Goal: Feedback & Contribution: Leave review/rating

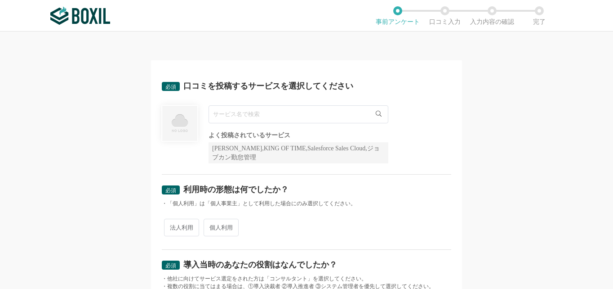
click at [236, 116] on input "text" at bounding box center [299, 114] width 180 height 18
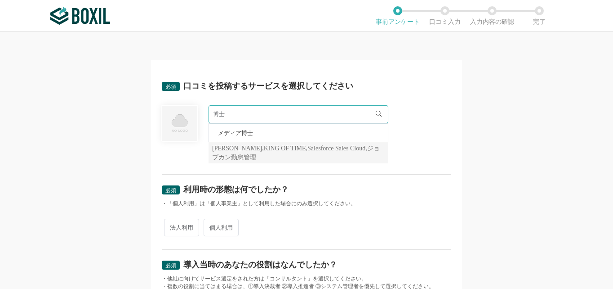
click at [280, 131] on li "メディア博士" at bounding box center [298, 133] width 179 height 18
type input "メディア博士"
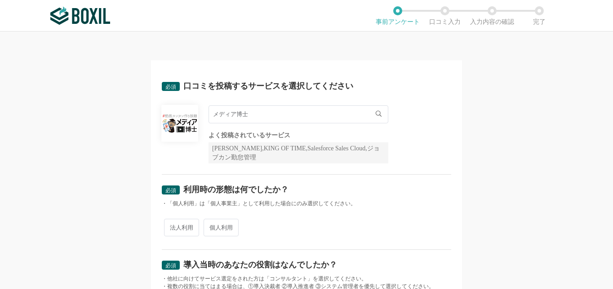
click at [107, 159] on div "必須 口コミを投稿するサービスを選択してください メディア博士 メディア博士 よく投稿されているサービス Sansan,KING OF TIME,Salesf…" at bounding box center [306, 159] width 613 height 257
click at [101, 170] on div "必須 口コミを投稿するサービスを選択してください メディア博士 メディア博士 よく投稿されているサービス Sansan,KING OF TIME,Salesf…" at bounding box center [306, 159] width 613 height 257
click at [190, 224] on span "法人利用" at bounding box center [181, 228] width 35 height 18
click at [172, 224] on input "法人利用" at bounding box center [169, 223] width 6 height 6
radio input "true"
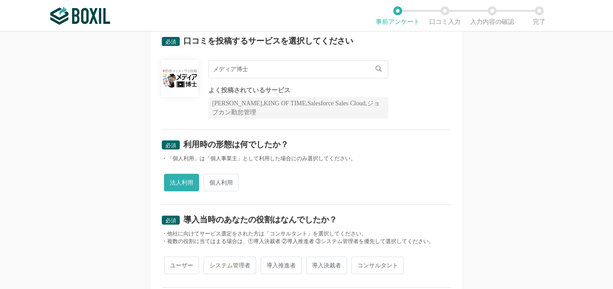
scroll to position [135, 0]
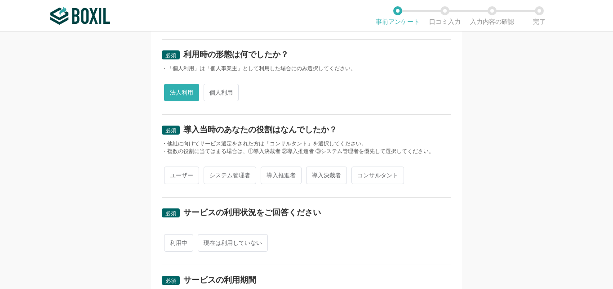
click at [178, 173] on span "ユーザー" at bounding box center [181, 175] width 35 height 18
click at [172, 173] on input "ユーザー" at bounding box center [169, 171] width 6 height 6
radio input "true"
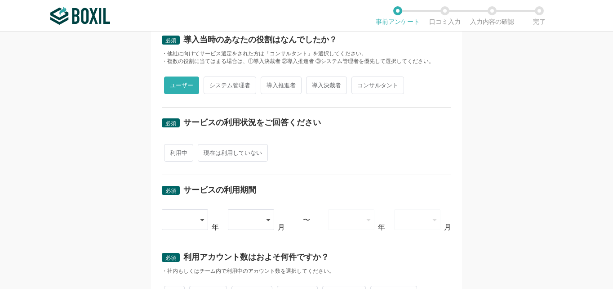
scroll to position [270, 0]
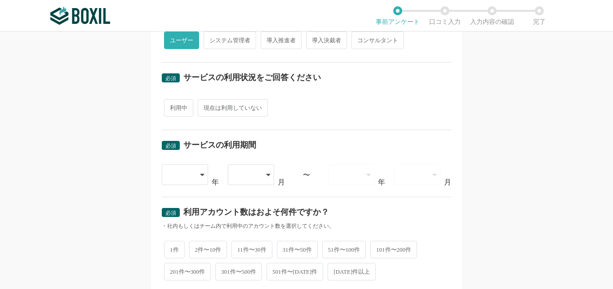
click at [171, 107] on span "利用中" at bounding box center [178, 108] width 29 height 18
click at [171, 106] on input "利用中" at bounding box center [169, 103] width 6 height 6
radio input "true"
click at [193, 174] on div at bounding box center [185, 174] width 47 height 21
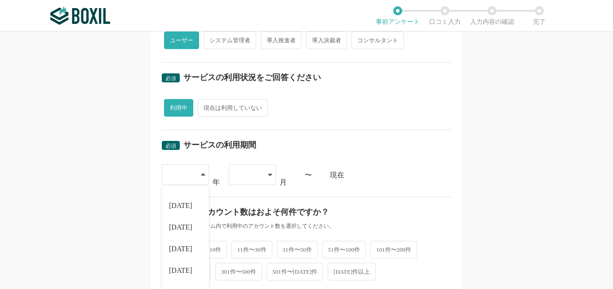
scroll to position [405, 0]
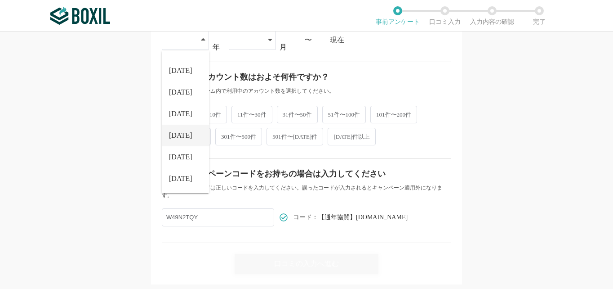
click at [176, 133] on span "[DATE]" at bounding box center [180, 135] width 23 height 7
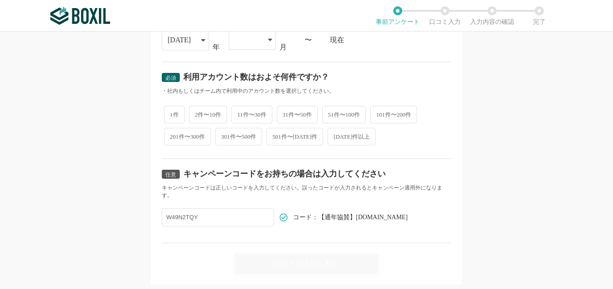
click at [268, 39] on icon at bounding box center [270, 40] width 4 height 2
click at [243, 131] on li "04" at bounding box center [252, 130] width 47 height 22
click at [103, 131] on div "必須 口コミを投稿するサービスを選択してください メディア博士 メディア博士 よく投稿されているサービス Sansan,KING OF TIME,Salesf…" at bounding box center [306, 159] width 613 height 257
click at [214, 116] on span "2件〜10件" at bounding box center [208, 114] width 38 height 18
click at [197, 112] on input "2件〜10件" at bounding box center [195, 109] width 6 height 6
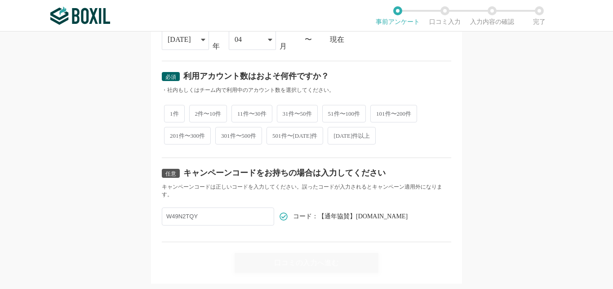
radio input "true"
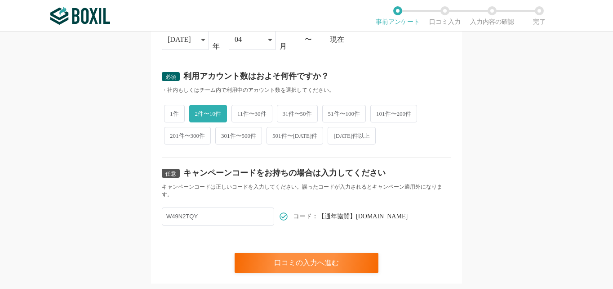
click at [114, 152] on div "必須 口コミを投稿するサービスを選択してください メディア博士 メディア博士 よく投稿されているサービス Sansan,KING OF TIME,Salesf…" at bounding box center [306, 159] width 613 height 257
click at [506, 152] on div "必須 口コミを投稿するサービスを選択してください メディア博士 メディア博士 よく投稿されているサービス Sansan,KING OF TIME,Salesf…" at bounding box center [306, 159] width 613 height 257
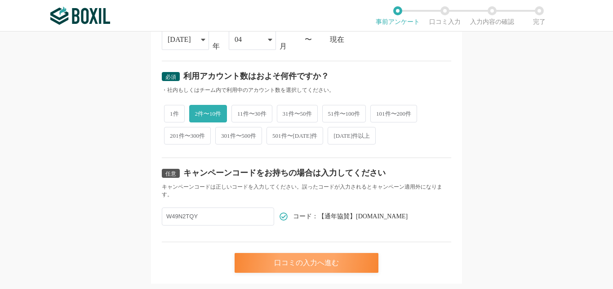
click at [278, 265] on div "口コミの入力へ進む" at bounding box center [307, 263] width 144 height 20
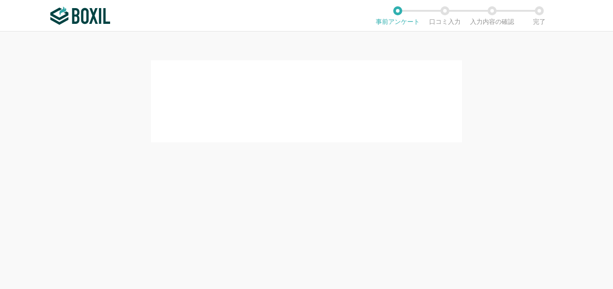
scroll to position [0, 0]
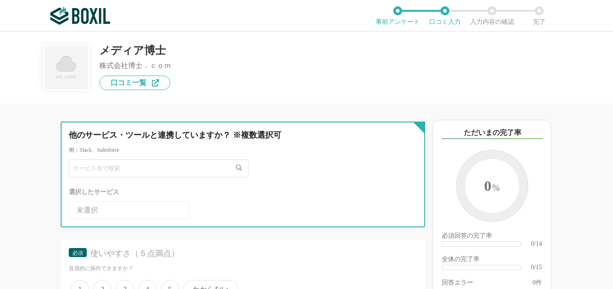
click at [116, 168] on input "text" at bounding box center [159, 168] width 180 height 18
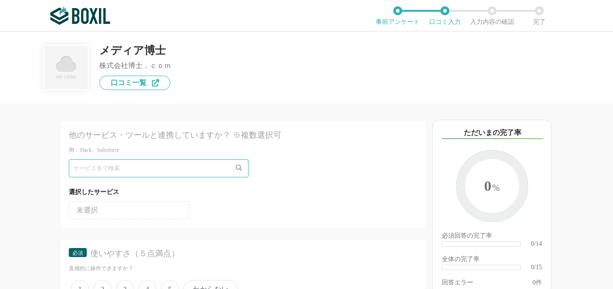
click at [107, 213] on li "未選択" at bounding box center [129, 210] width 121 height 18
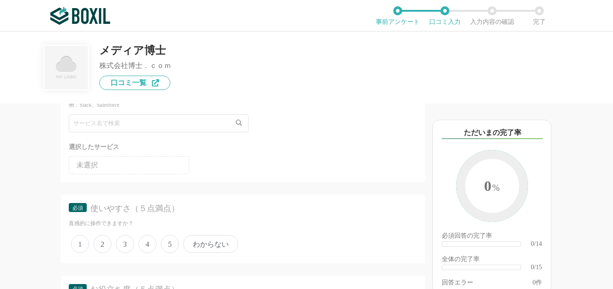
scroll to position [90, 0]
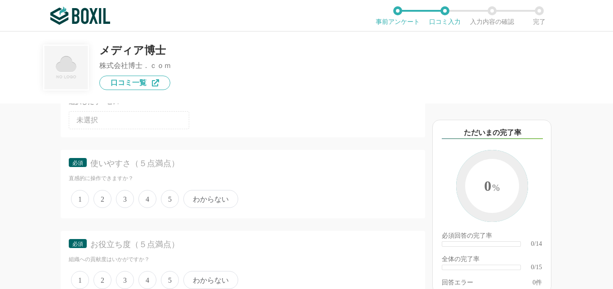
click at [169, 198] on span "5" at bounding box center [170, 199] width 18 height 18
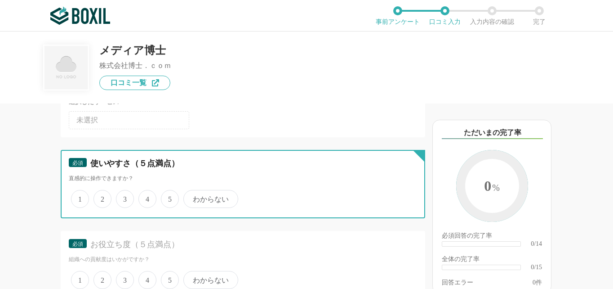
click at [169, 197] on input "5" at bounding box center [166, 194] width 6 height 6
radio input "true"
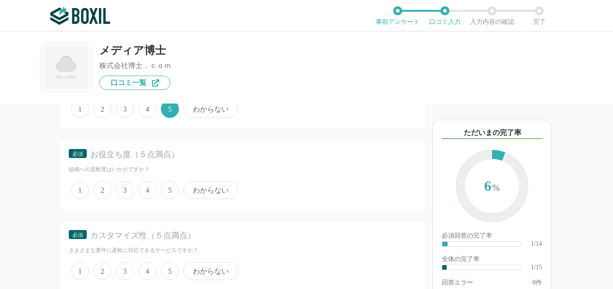
click at [169, 235] on div "カスタマイズ性（５点満点）" at bounding box center [247, 235] width 314 height 11
click at [171, 187] on span "5" at bounding box center [170, 190] width 18 height 18
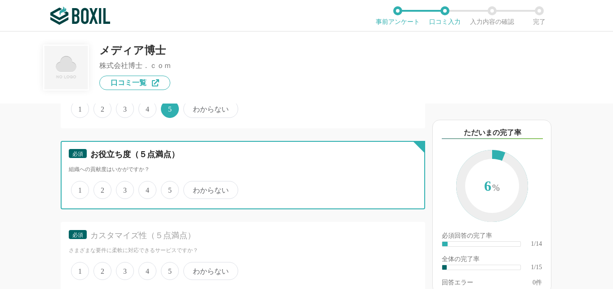
click at [169, 187] on input "5" at bounding box center [166, 185] width 6 height 6
radio input "true"
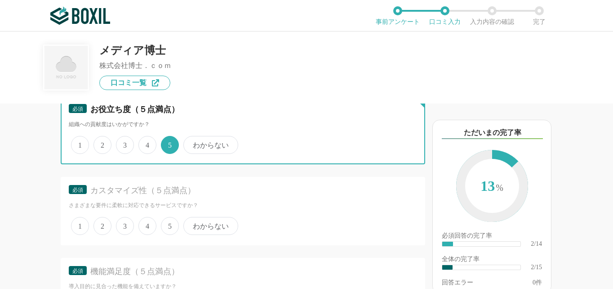
scroll to position [270, 0]
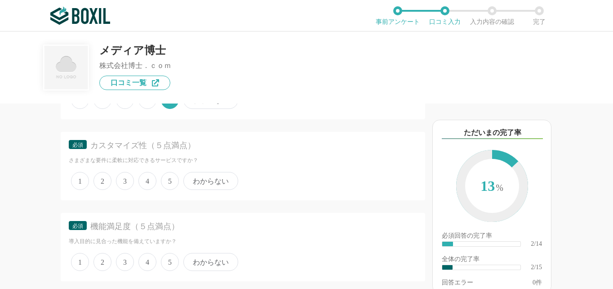
click at [145, 183] on span "4" at bounding box center [147, 181] width 18 height 18
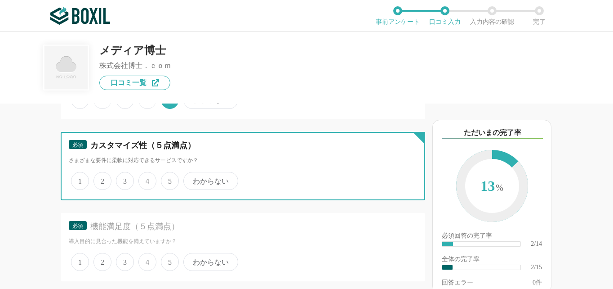
click at [145, 179] on input "4" at bounding box center [144, 176] width 6 height 6
radio input "true"
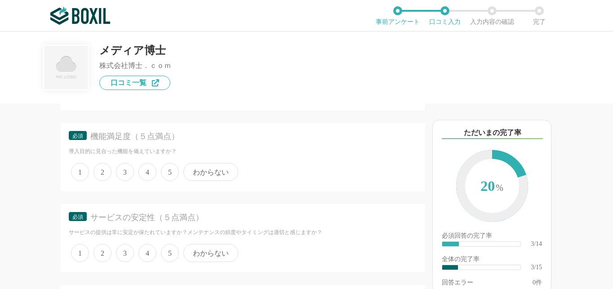
click at [167, 209] on div "必須 サービスの安定性（５点満点） サービスの提供は常に安定が保たれていますか？メンテナンスの頻度やタイミングは適切と感じますか？ 1 2 3 4 5 わから…" at bounding box center [243, 238] width 365 height 68
click at [170, 170] on span "5" at bounding box center [170, 172] width 18 height 18
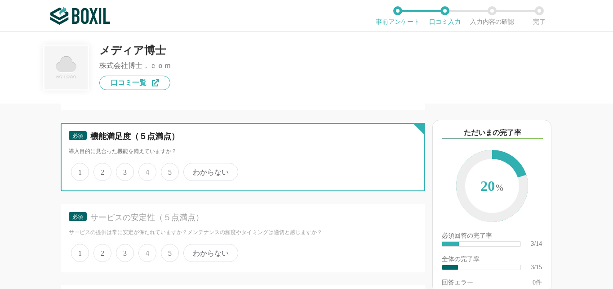
click at [169, 170] on input "5" at bounding box center [166, 167] width 6 height 6
radio input "true"
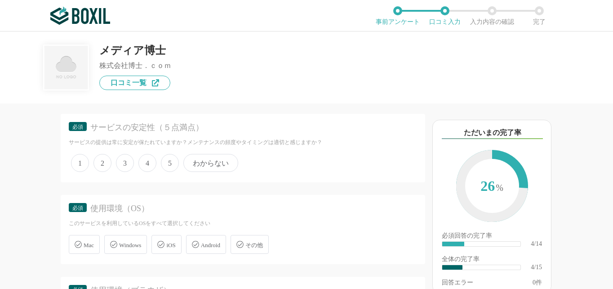
click at [165, 161] on span "5" at bounding box center [170, 163] width 18 height 18
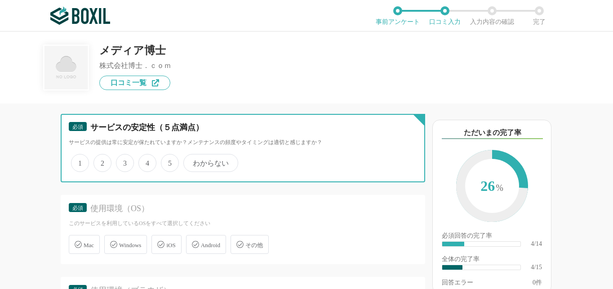
click at [165, 161] on input "5" at bounding box center [166, 158] width 6 height 6
radio input "true"
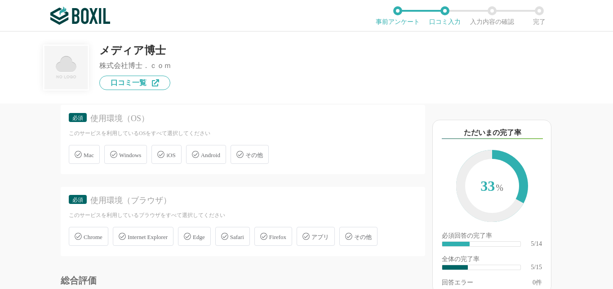
click at [132, 152] on span "Windows" at bounding box center [130, 155] width 22 height 7
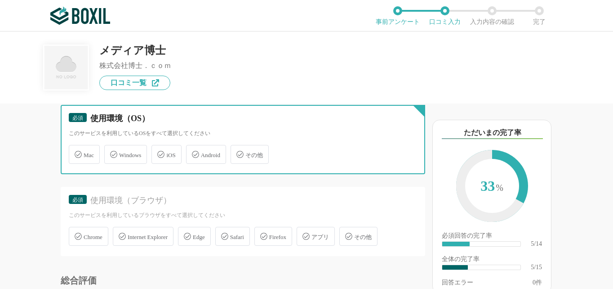
click at [112, 152] on input "Windows" at bounding box center [109, 149] width 6 height 6
checkbox input "true"
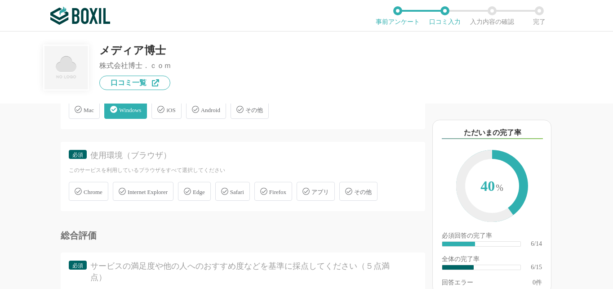
click at [97, 236] on div "総合評価" at bounding box center [243, 235] width 365 height 9
click at [84, 188] on span "Chrome" at bounding box center [93, 191] width 19 height 7
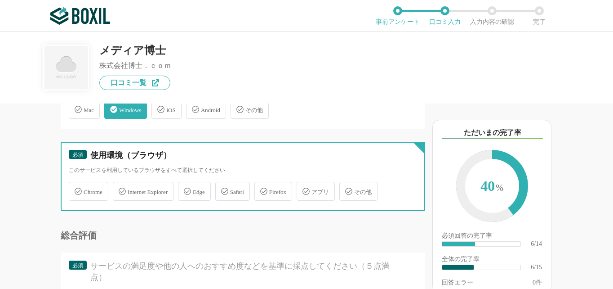
click at [76, 184] on input "Chrome" at bounding box center [74, 186] width 6 height 6
checkbox input "true"
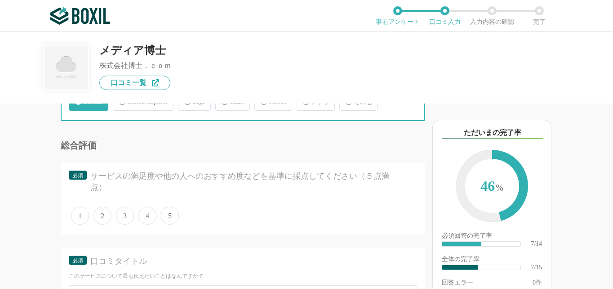
scroll to position [719, 0]
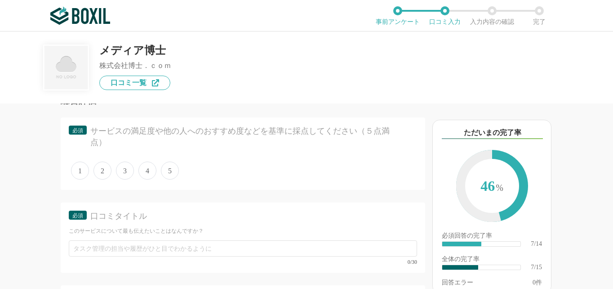
click at [170, 211] on div "口コミタイトル" at bounding box center [247, 215] width 314 height 11
click at [169, 169] on span "5" at bounding box center [170, 170] width 18 height 18
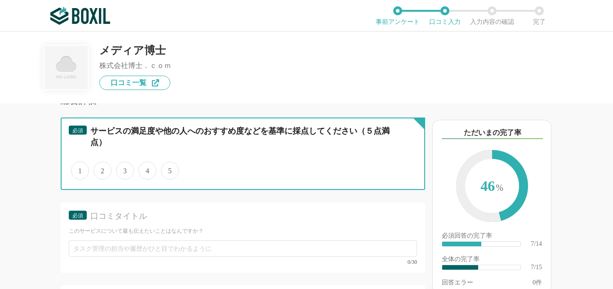
click at [169, 169] on input "5" at bounding box center [166, 166] width 6 height 6
radio input "true"
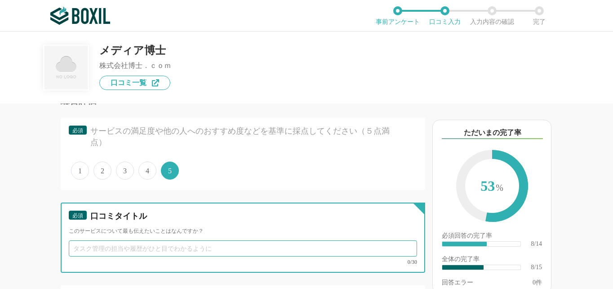
click at [131, 241] on input "text" at bounding box center [243, 248] width 348 height 16
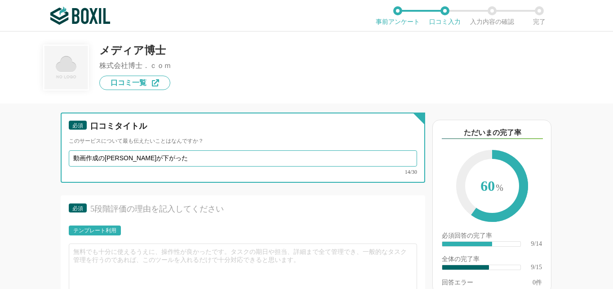
scroll to position [854, 0]
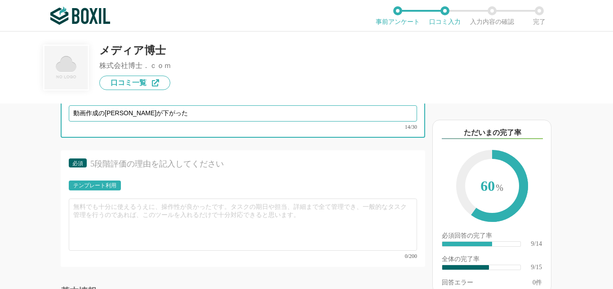
type input "動画作成の[PERSON_NAME]が下がった"
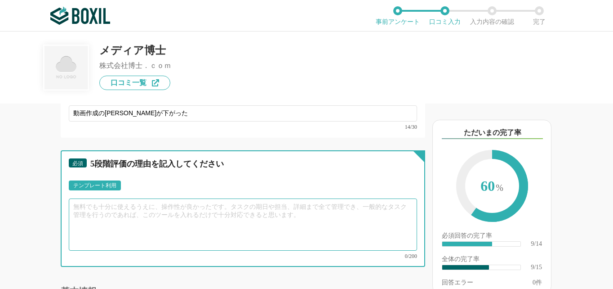
click at [134, 199] on textarea at bounding box center [243, 224] width 348 height 52
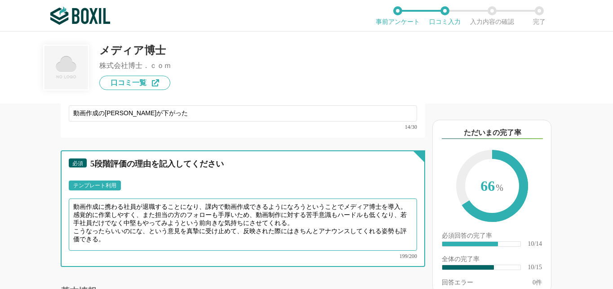
drag, startPoint x: 235, startPoint y: 220, endPoint x: 284, endPoint y: 239, distance: 52.1
click at [236, 220] on textarea "動画作成に携わる社員が退職することになり、課内で動画作成できるようになろうということでメディア博士を導入。感覚的に作業しやすく、また担当の方のフォローも手厚い…" at bounding box center [243, 224] width 348 height 52
click at [306, 213] on textarea "動画作成に携わる社員が退職することになり、課内で動画作成できるようになろうということでメディア博士を導入。感覚的に作業しやすく、また担当の方のフォローも手厚い…" at bounding box center [243, 224] width 348 height 52
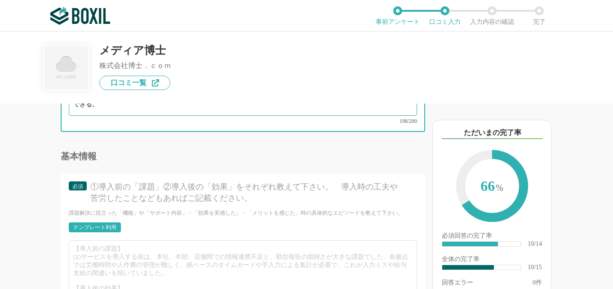
scroll to position [899, 0]
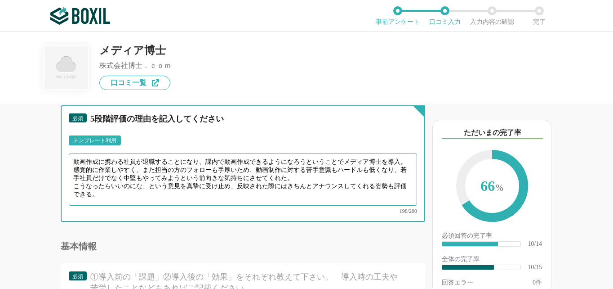
drag, startPoint x: 73, startPoint y: 156, endPoint x: 83, endPoint y: 165, distance: 13.4
click at [83, 165] on textarea "動画作成に携わる社員が退職することになり、課内で動画作成できるようになろうということでメディア博士を導入。感覚的に作業しやすく、また担当の方のフォローも手厚い…" at bounding box center [243, 179] width 348 height 52
drag, startPoint x: 104, startPoint y: 182, endPoint x: 38, endPoint y: 147, distance: 74.8
click at [38, 147] on div "他のサービス・ツールと連携していますか？ ※複数選択可 例：Slack、Salesforce 選択したサービス 未選択 必須 使いやすさ（５点満点） 直感的に…" at bounding box center [212, 195] width 425 height 185
click at [96, 169] on textarea "動画作成に携わる社員が退職することになり、課内で動画作成できるようになろうということでメディア博士を導入。感覚的に作業しやすく、また担当の方のフォローも手厚い…" at bounding box center [243, 179] width 348 height 52
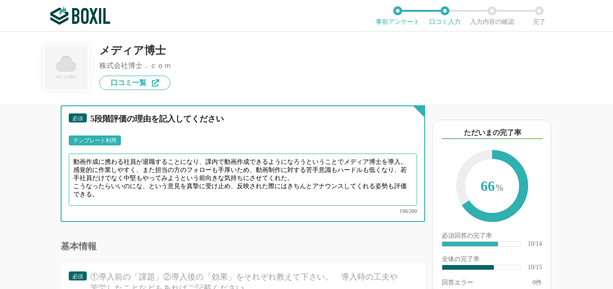
drag, startPoint x: 84, startPoint y: 162, endPoint x: 66, endPoint y: 156, distance: 19.3
click at [67, 156] on div "必須 5段階評価の理由を記入してください テンプレート利用 ፠テンプレート文言が変更されてない箇所がある、または使用できないテキスト（記号）が含まれています。…" at bounding box center [243, 163] width 365 height 116
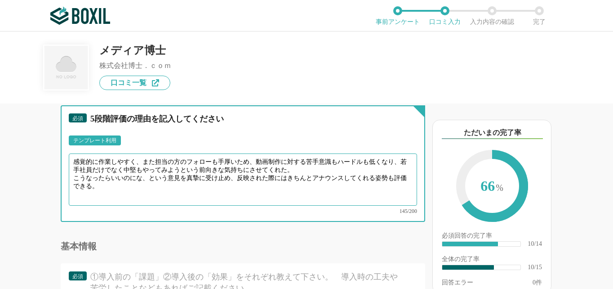
scroll to position [989, 0]
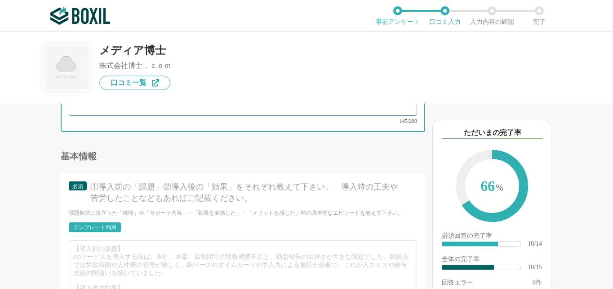
type textarea "感覚的に作業しやすく、また担当の方のフォローも手厚いため、動画制作に対する苦手意識もハードルも低くなり、若手社員だけでなく中堅もやってみようという前向きな気持…"
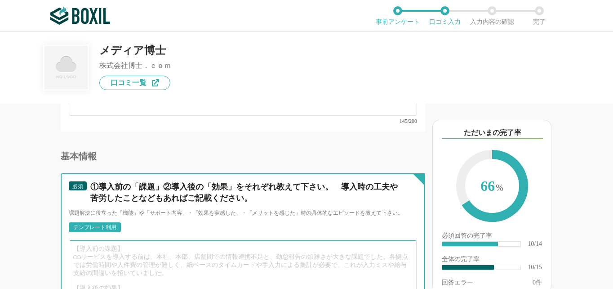
click at [91, 242] on textarea at bounding box center [243, 266] width 348 height 52
paste textarea "動画作成に携わる社員が退職することになり、課内で動画作成できるようになろうということでメディア博士を導入。感覚的に作業しやすく、また担当の方のフォローも手厚い…"
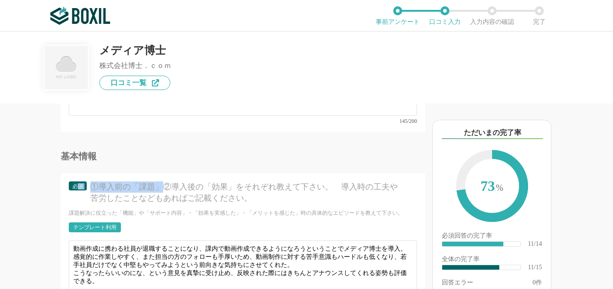
drag, startPoint x: 161, startPoint y: 175, endPoint x: 76, endPoint y: 175, distance: 85.0
copy div "須 ①導入前の「課題」"
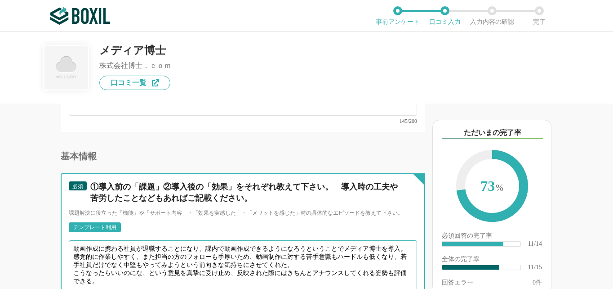
click at [73, 240] on textarea "動画作成に携わる社員が退職することになり、課内で動画作成できるようになろうということでメディア博士を導入。感覚的に作業しやすく、また担当の方のフォローも手厚い…" at bounding box center [243, 266] width 348 height 52
paste textarea "須 ①導入前の「課題」"
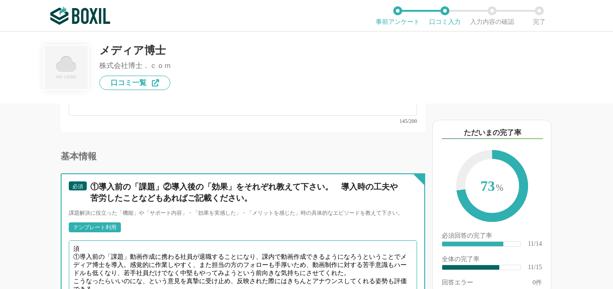
click at [75, 241] on textarea "須 ①導入前の「課題」動画作成に携わる社員が退職することになり、課内で動画作成できるようになろうということでメディア博士を導入。感覚的に作業しやすく、また担当…" at bounding box center [243, 266] width 348 height 52
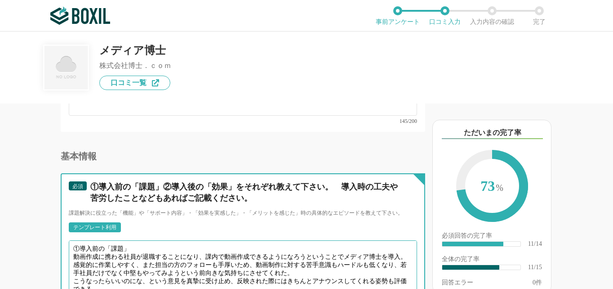
click at [87, 249] on textarea "①導入前の「課題」 動画作成に携わる社員が退職することになり、課内で動画作成できるようになろうということでメディア博士を導入。感覚的に作業しやすく、また担当の…" at bounding box center [243, 266] width 348 height 52
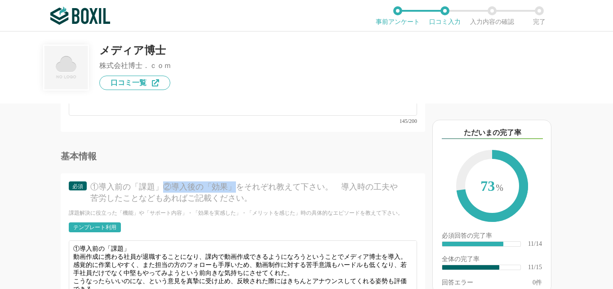
drag, startPoint x: 162, startPoint y: 175, endPoint x: 234, endPoint y: 176, distance: 72.0
click at [234, 181] on div "①導入前の「課題」②導入後の「効果」をそれぞれ教えて下さい。　導入時の工夫や苦労したことなどもあればご記載ください。" at bounding box center [247, 192] width 314 height 22
copy div "②導入後の「効果」"
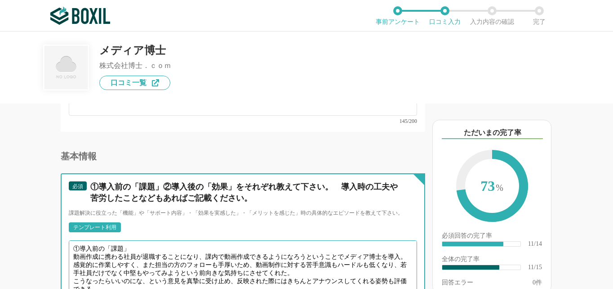
drag, startPoint x: 86, startPoint y: 250, endPoint x: 104, endPoint y: 259, distance: 20.5
click at [89, 252] on textarea "①導入前の「課題」 動画作成に携わる社員が退職することになり、課内で動画作成できるようになろうということでメディア博士を導入。 感覚的に作業しやすく、また担当…" at bounding box center [243, 266] width 348 height 52
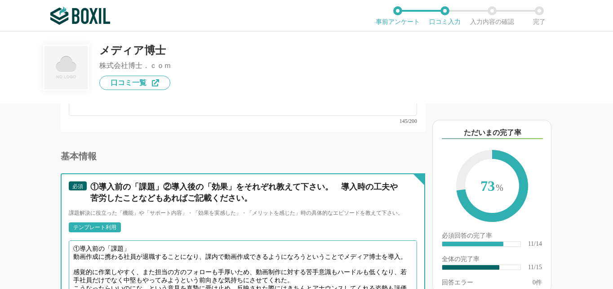
paste textarea "②導入後の「効果」"
click at [198, 242] on textarea "①導入前の「課題」 動画作成に携わる社員が退職することになり、課内で動画作成できるようになろうということでメディア博士を導入。 ②導入後の「効果」 感覚的に作…" at bounding box center [243, 266] width 348 height 52
drag, startPoint x: 300, startPoint y: 242, endPoint x: 310, endPoint y: 256, distance: 16.7
click at [300, 243] on textarea "①導入前の「課題」 動画作成に携わる社員が退職することになり、課内で動画作成できるようになろうということでメディア博士を導入。 ②導入後の「効果」 感覚的に作…" at bounding box center [243, 266] width 348 height 52
click at [86, 247] on textarea "①導入前の「課題」 動画作成に携わる社員が退職することになり、課内で動画作成できるようになろうということでメディア博士を導入。 ②導入後の「効果」 感覚的に作…" at bounding box center [243, 266] width 348 height 52
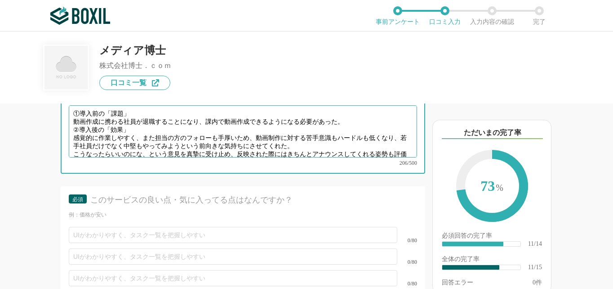
scroll to position [1079, 0]
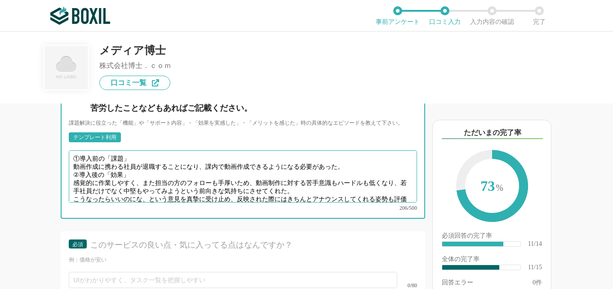
type textarea "①導入前の「課題」 動画作成に携わる社員が退職することになり、課内で動画作成できるようになる必要があった。 ②導入後の「効果」 感覚的に作業しやすく、また担当…"
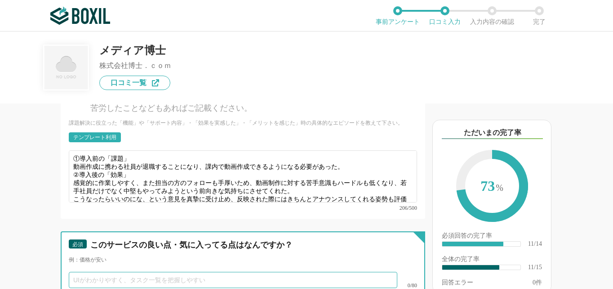
drag, startPoint x: 103, startPoint y: 260, endPoint x: 126, endPoint y: 262, distance: 22.5
click at [103, 272] on input "text" at bounding box center [233, 280] width 329 height 16
type input "UIがわかりやすい"
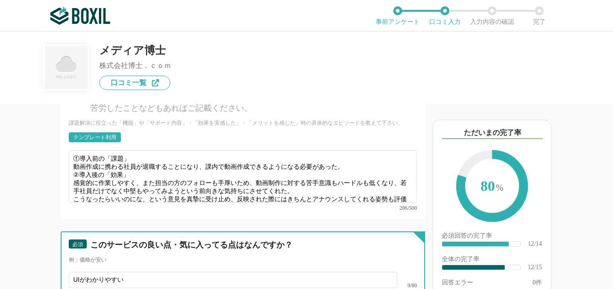
type input "担当者の[PERSON_NAME]が手厚い"
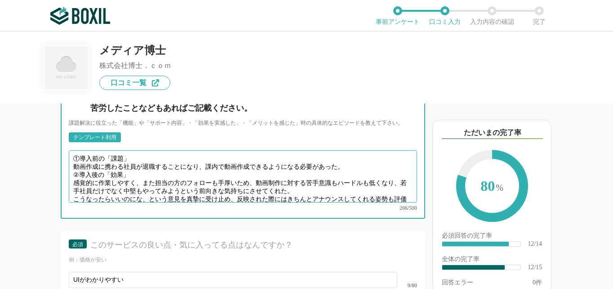
click at [349, 151] on textarea "①導入前の「課題」 動画作成に携わる社員が退職することになり、課内で動画作成できるようになる必要があった。 ②導入後の「効果」 感覚的に作業しやすく、また担当…" at bounding box center [243, 176] width 348 height 52
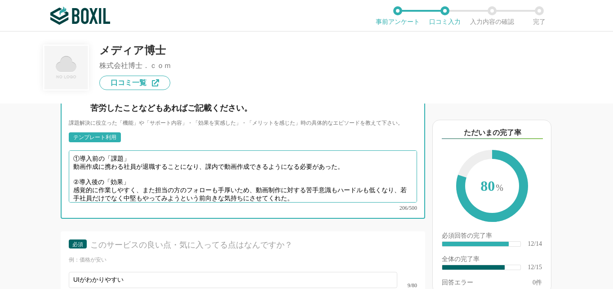
drag, startPoint x: 142, startPoint y: 170, endPoint x: 257, endPoint y: 171, distance: 115.1
click at [257, 171] on textarea "①導入前の「課題」 動画作成に携わる社員が退職することになり、課内で動画作成できるようになる必要があった。 ②導入後の「効果」 感覚的に作業しやすく、また担当…" at bounding box center [243, 176] width 348 height 52
click at [281, 171] on textarea "①導入前の「課題」 動画作成に携わる社員が退職することになり、課内で動画作成できるようになる必要があった。 ②導入後の「効果」 感覚的に作業しやすく、動画制作…" at bounding box center [243, 176] width 348 height 52
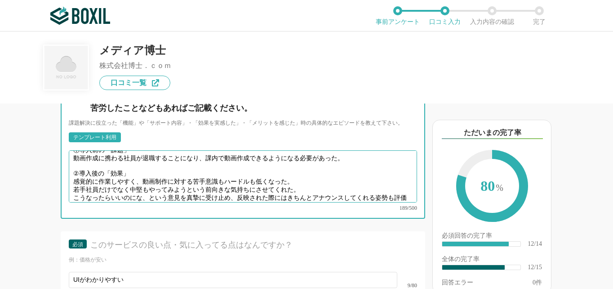
scroll to position [12, 0]
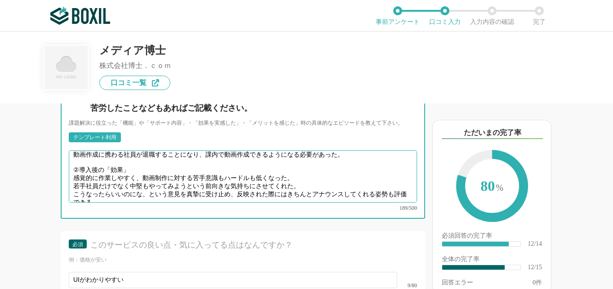
drag, startPoint x: 114, startPoint y: 180, endPoint x: 68, endPoint y: 170, distance: 46.5
click at [69, 170] on textarea "①導入前の「課題」 動画作成に携わる社員が退職することになり、課内で動画作成できるようになる必要があった。 ②導入後の「効果」 感覚的に作業しやすく、動画制作…" at bounding box center [243, 176] width 348 height 52
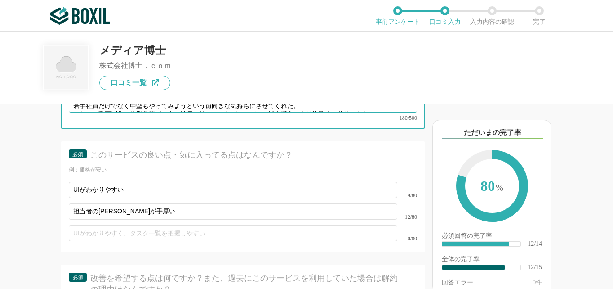
scroll to position [1124, 0]
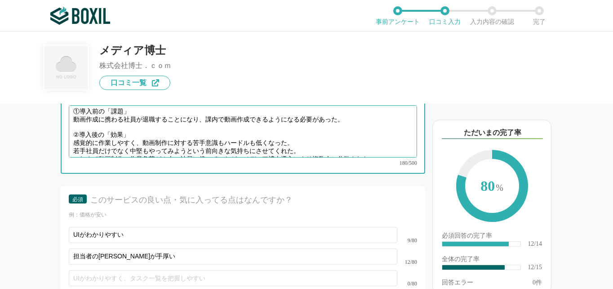
click at [375, 134] on textarea "①導入前の「課題」 動画作成に携わる社員が退職することになり、課内で動画作成できるようになる必要があった。 ②導入後の「効果」 感覚的に作業しやすく、動画制作…" at bounding box center [243, 131] width 348 height 52
type textarea "①導入前の「課題」 動画作成に携わる社員が退職することになり、課内で動画作成できるようになる必要があった。 ②導入後の「効果」 感覚的に作業しやすく、動画制作…"
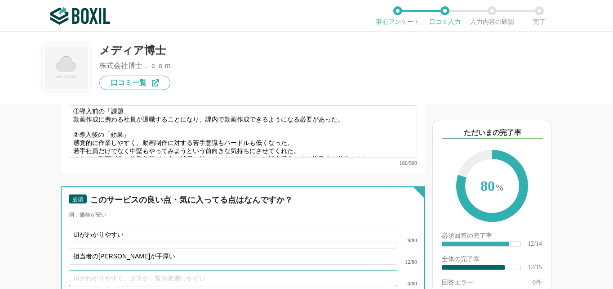
click at [133, 270] on input "text" at bounding box center [233, 278] width 329 height 16
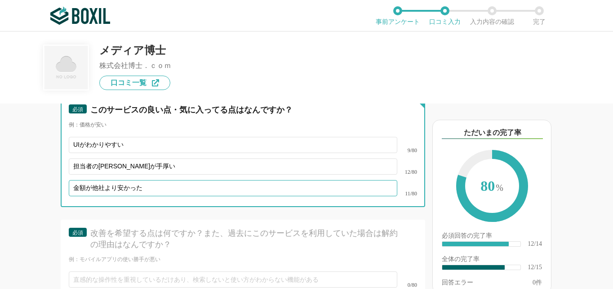
scroll to position [1259, 0]
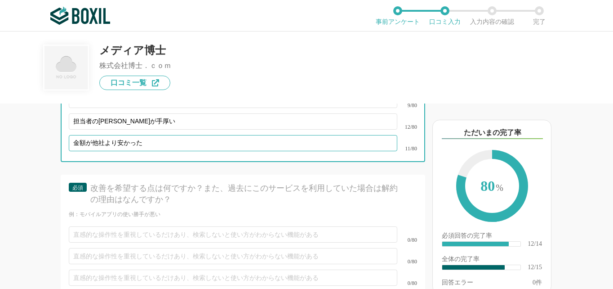
type input "金額が他社より安かった"
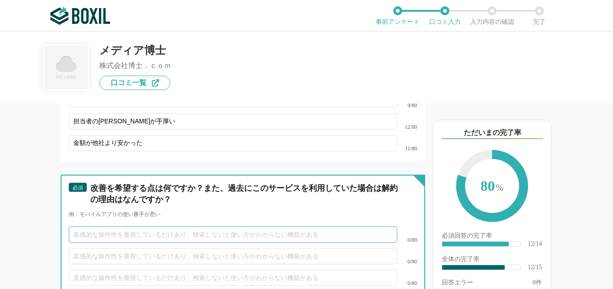
click at [120, 226] on input "text" at bounding box center [233, 234] width 329 height 16
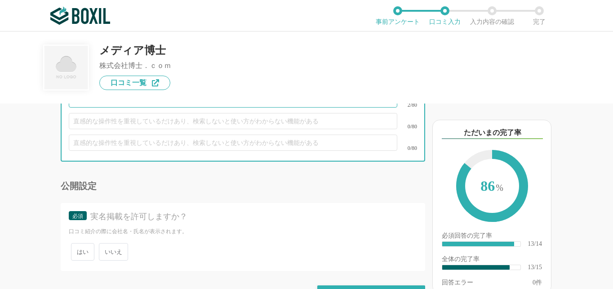
scroll to position [1405, 0]
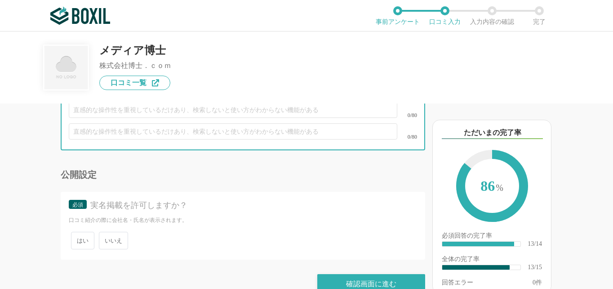
type input "なし"
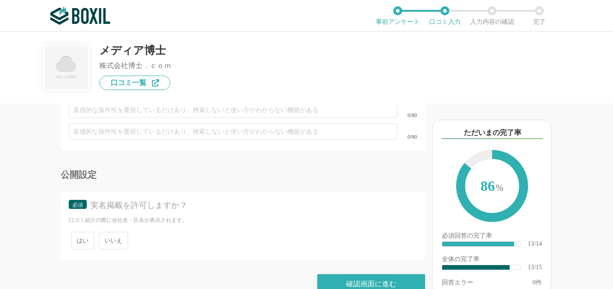
drag, startPoint x: 83, startPoint y: 224, endPoint x: 92, endPoint y: 224, distance: 9.0
click at [83, 232] on span "はい" at bounding box center [82, 241] width 23 height 18
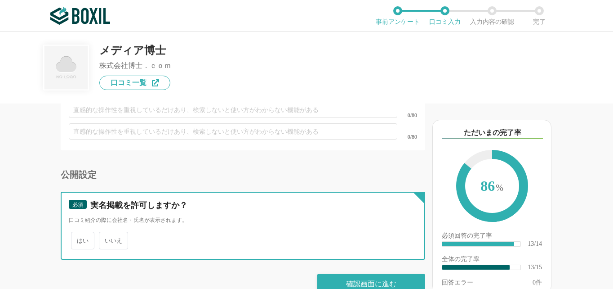
click at [79, 233] on input "はい" at bounding box center [76, 236] width 6 height 6
radio input "true"
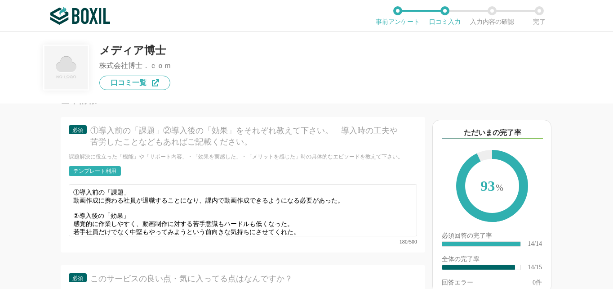
scroll to position [6, 0]
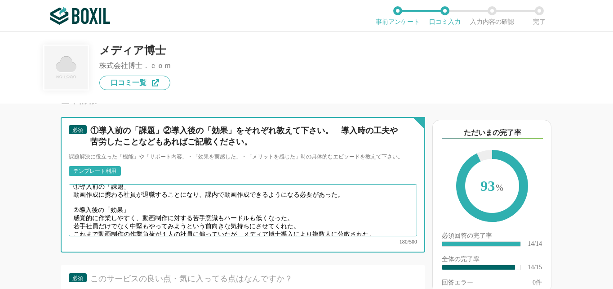
click at [378, 210] on textarea "①導入前の「課題」 動画作成に携わる社員が退職することになり、課内で動画作成できるようになる必要があった。 ②導入後の「効果」 感覚的に作業しやすく、動画制作…" at bounding box center [243, 210] width 348 height 52
click at [138, 184] on textarea "①導入前の「課題」 動画作成に携わる社員が退職することになり、課内で動画作成できるようになる必要があった。 ②導入後の「効果」 感覚的に作業しやすく、動画制作…" at bounding box center [243, 210] width 348 height 52
click at [244, 184] on textarea "①導入前の「課題」 動画作成に携わる社員の退職に伴い、課内で動画作成できるようになる必要があった。 ②導入後の「効果」 感覚的に作業しやすく、動画制作に対する…" at bounding box center [243, 210] width 348 height 52
click at [324, 184] on textarea "①導入前の「課題」 動画作成に携わる社員の退職に伴い、課内で動画作成できる人員を増やす必要があった。 ②導入後の「効果」 感覚的に作業しやすく、動画制作に対す…" at bounding box center [243, 210] width 348 height 52
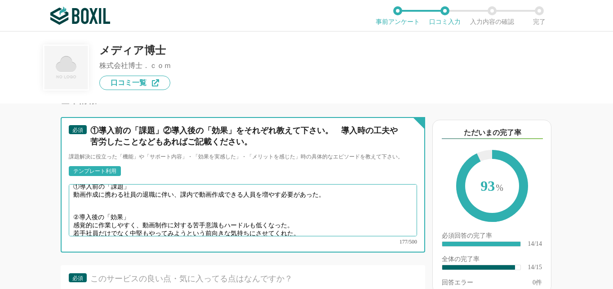
scroll to position [9, 0]
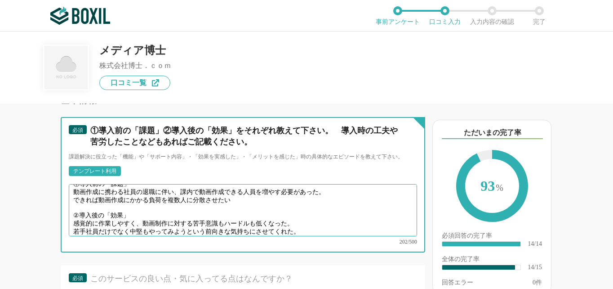
drag, startPoint x: 245, startPoint y: 184, endPoint x: 72, endPoint y: 184, distance: 172.7
click at [72, 184] on textarea "①導入前の「課題」 動画作成に携わる社員の退職に伴い、課内で動画作成できる人員を増やす必要があった。 できれば動画作成にかかる負荷を複数人に分散させたい ②導…" at bounding box center [243, 210] width 348 height 52
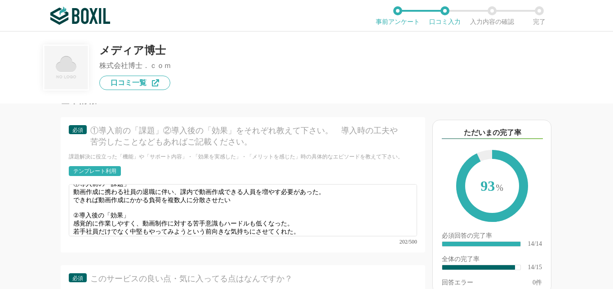
click at [94, 218] on div "①導入前の「課題」 動画作成に携わる社員の退職に伴い、課内で動画作成できる人員を増やす必要があった。 できれば動画作成にかかる負荷を複数人に分散させたい ②導…" at bounding box center [243, 214] width 348 height 60
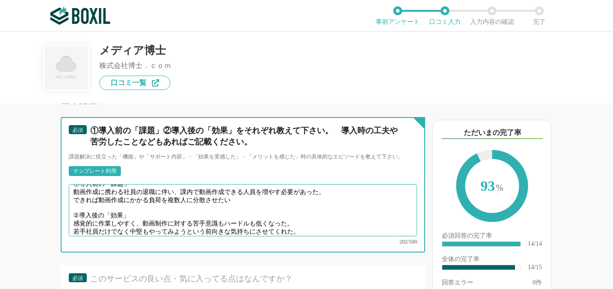
scroll to position [12, 0]
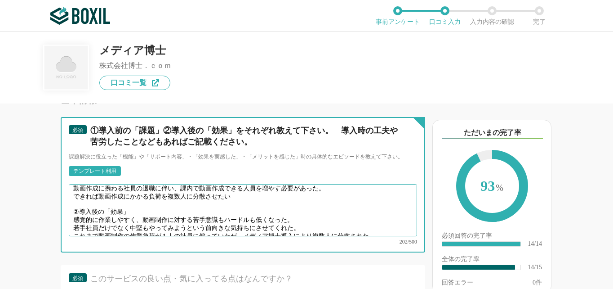
drag, startPoint x: 230, startPoint y: 213, endPoint x: 71, endPoint y: 212, distance: 158.7
click at [71, 212] on textarea "①導入前の「課題」 動画作成に携わる社員の退職に伴い、課内で動画作成できる人員を増やす必要があった。 できれば動画作成にかかる負荷を複数人に分散させたい ②導…" at bounding box center [243, 210] width 348 height 52
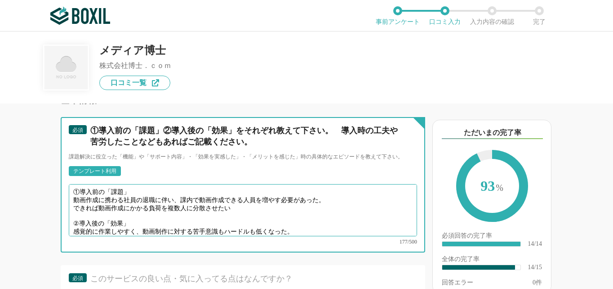
scroll to position [0, 0]
drag, startPoint x: 236, startPoint y: 179, endPoint x: 68, endPoint y: 194, distance: 168.0
click at [69, 194] on textarea "①導入前の「課題」 動画作成に携わる社員の退職に伴い、課内で動画作成できる人員を増やす必要があった。 できれば動画作成にかかる負荷を複数人に分散させたい ②導…" at bounding box center [243, 210] width 348 height 52
paste textarea "れまで動画制作の作業負荷が１人の社員に偏っていた"
drag, startPoint x: 179, startPoint y: 185, endPoint x: 325, endPoint y: 186, distance: 146.1
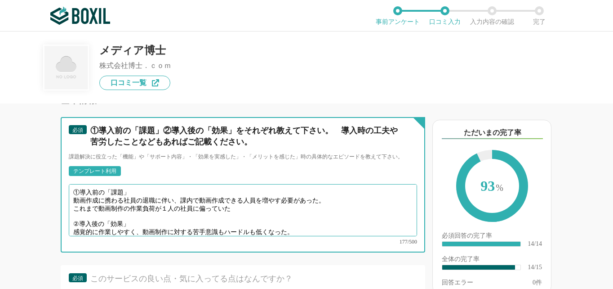
click at [325, 186] on textarea "①導入前の「課題」 動画作成に携わる社員の退職に伴い、課内で動画作成できる人員を増やす必要があった。 これまで動画制作の作業負荷が１人の社員に偏っていた ②導…" at bounding box center [243, 210] width 348 height 52
click at [241, 191] on textarea "①導入前の「課題」 動画作成に携わる社員の退職に伴い、 これまで動画制作の作業負荷が１人の社員に偏っていた ②導入後の「効果」 感覚的に作業しやすく、動画制作…" at bounding box center [243, 210] width 348 height 52
paste textarea "課内で動画作成できる人員を増やす必要があった。"
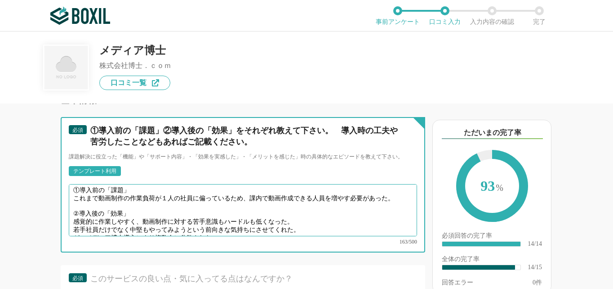
scroll to position [6, 0]
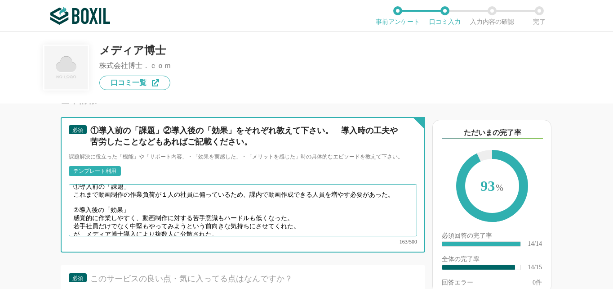
drag, startPoint x: 85, startPoint y: 214, endPoint x: 75, endPoint y: 214, distance: 10.8
click at [75, 214] on textarea "①導入前の「課題」 これまで動画制作の作業負荷が１人の社員に偏っているため、課内で動画作成できる人員を増やす必要があった。 ②導入後の「効果」 感覚的に作業し…" at bounding box center [243, 210] width 348 height 52
drag, startPoint x: 257, startPoint y: 209, endPoint x: 302, endPoint y: 220, distance: 46.4
click at [257, 209] on textarea "①導入前の「課題」 これまで動画制作の作業負荷が１人の社員に偏っているため、課内で動画作成できる人員を増やす必要があった。 ②導入後の「効果」 感覚的に作業し…" at bounding box center [243, 210] width 348 height 52
click at [293, 204] on textarea "①導入前の「課題」 これまで動画制作の作業負荷が１人の社員に偏っているため、課内で動画作成できる人員を増やす必要があった。 ②導入後の「効果」 感覚的に作業し…" at bounding box center [243, 210] width 348 height 52
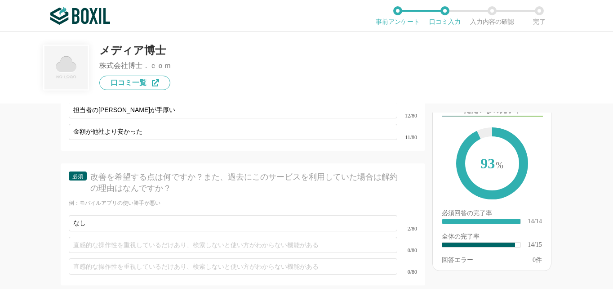
scroll to position [1405, 0]
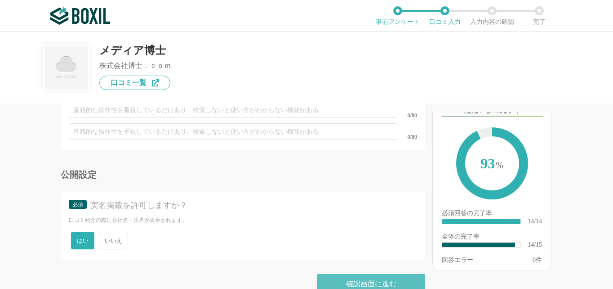
type textarea "①導入前の「課題」 これまで動画制作の作業負荷が１人の社員に偏っているため、課内で動画作成できる人員を増やす必要があった。 ②導入後の「効果」 感覚的に作業し…"
click at [380, 274] on div "確認画面に進む" at bounding box center [371, 284] width 108 height 20
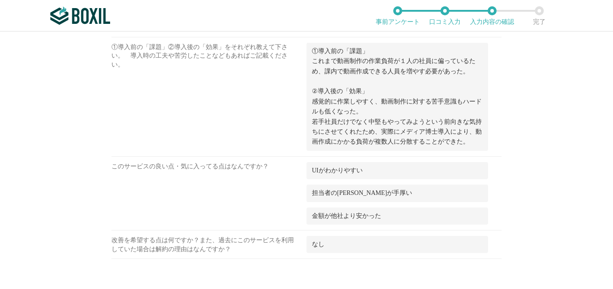
scroll to position [719, 0]
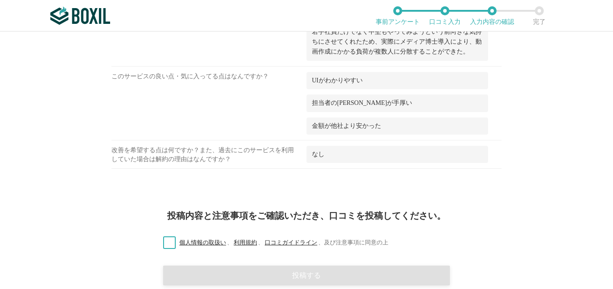
click at [165, 242] on label "個人情報の取扱い 、 利用規約 、 口コミガイドライン 、 及び注意事項に同意の上" at bounding box center [272, 242] width 232 height 9
click at [0, 0] on input "個人情報の取扱い 、 利用規約 、 口コミガイドライン 、 及び注意事項に同意の上" at bounding box center [0, 0] width 0 height 0
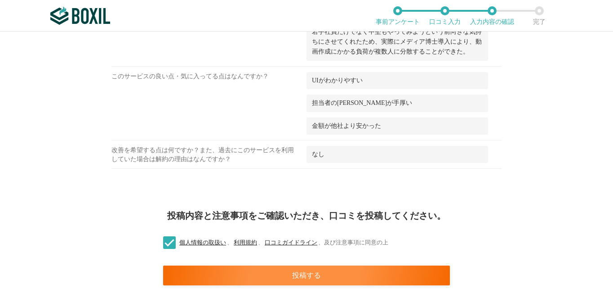
scroll to position [797, 0]
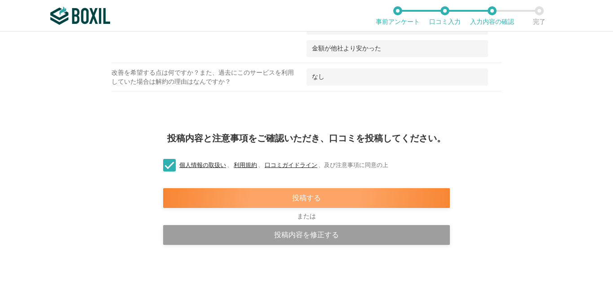
click at [297, 199] on div "投稿する" at bounding box center [306, 198] width 287 height 20
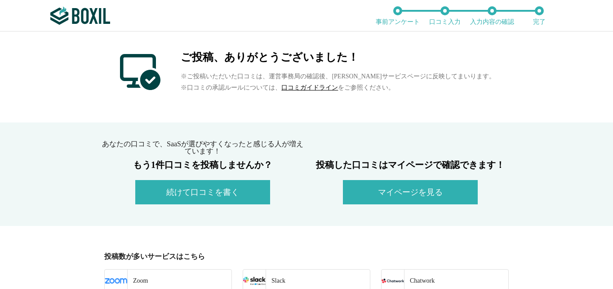
click at [381, 196] on button "マイページを見る" at bounding box center [410, 192] width 135 height 24
